Goal: Information Seeking & Learning: Learn about a topic

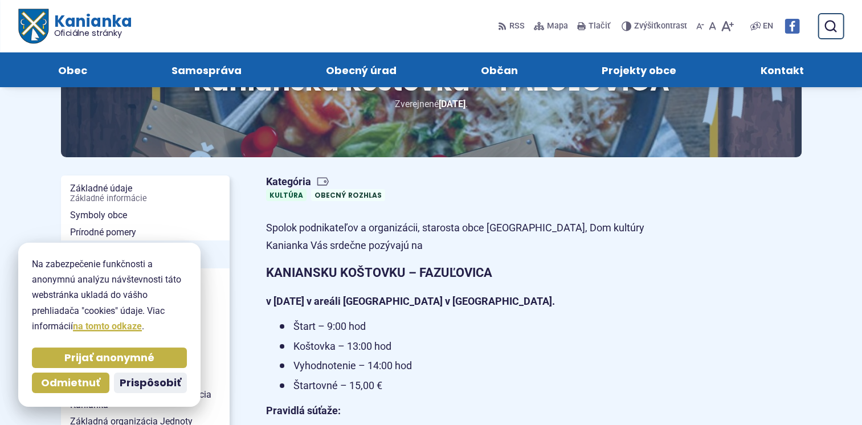
scroll to position [228, 0]
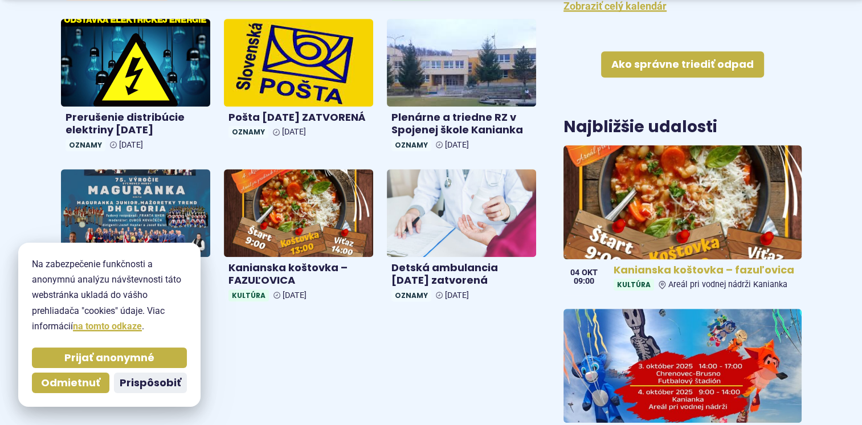
scroll to position [684, 0]
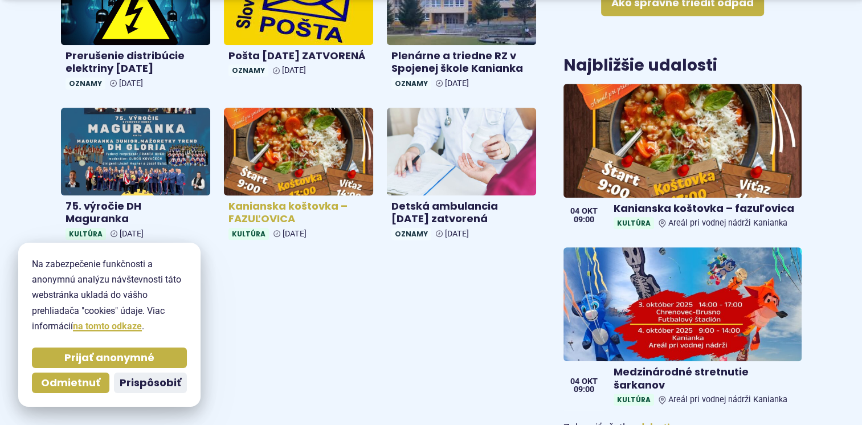
click at [266, 215] on h4 "Kanianska koštovka – FAZUĽOVICA" at bounding box center [299, 213] width 140 height 26
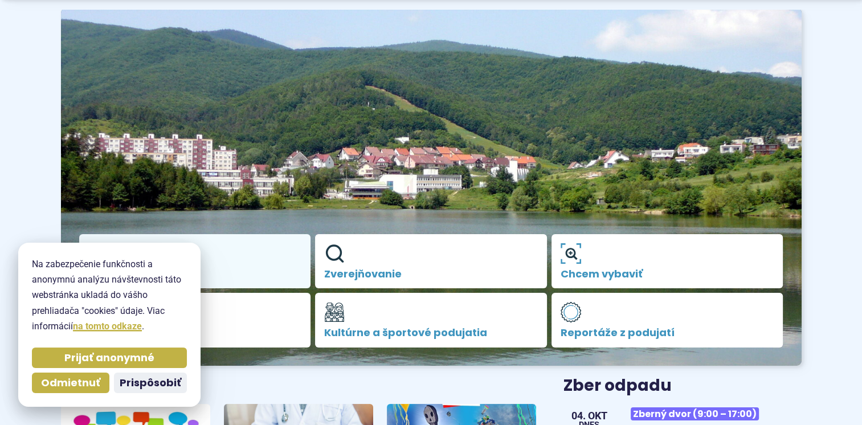
scroll to position [244, 0]
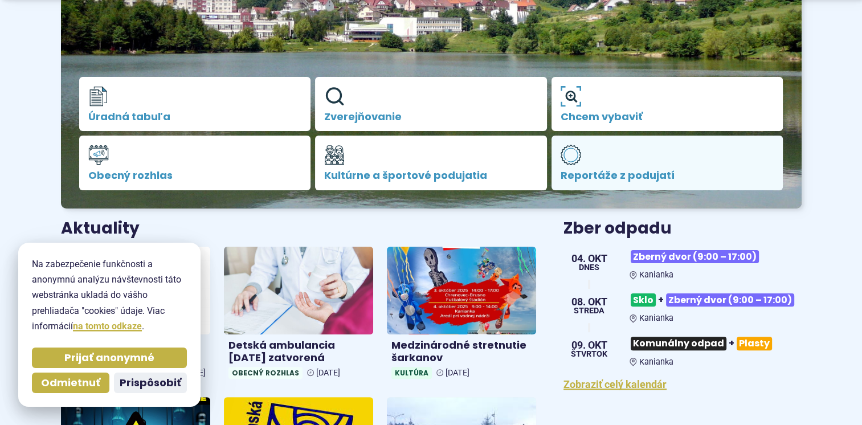
click at [613, 168] on link "Reportáže z podujatí" at bounding box center [668, 163] width 232 height 55
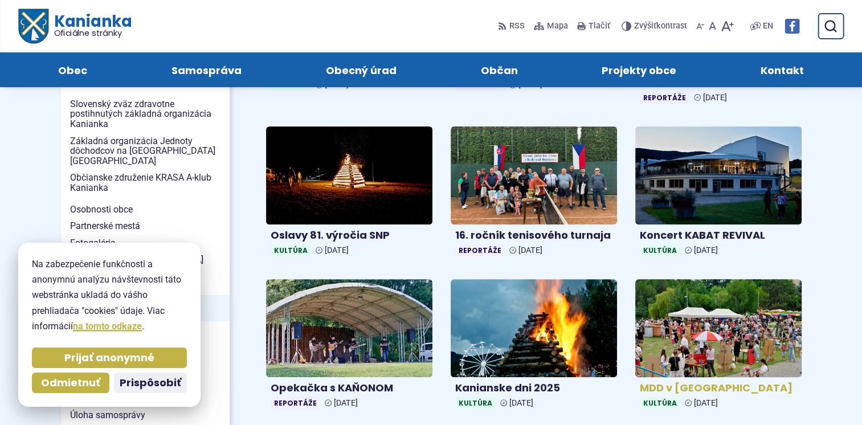
scroll to position [228, 0]
